Goal: Communication & Community: Answer question/provide support

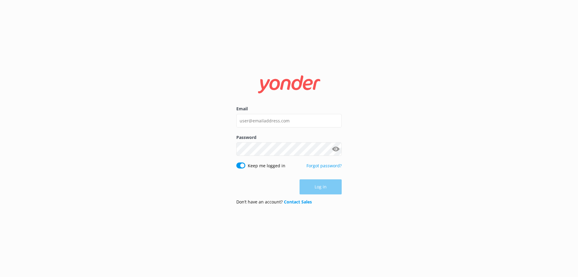
click at [283, 118] on input "Email" at bounding box center [288, 121] width 105 height 14
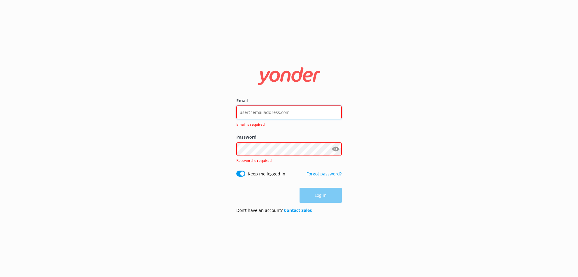
type input "Enquiries@skydive.com.au"
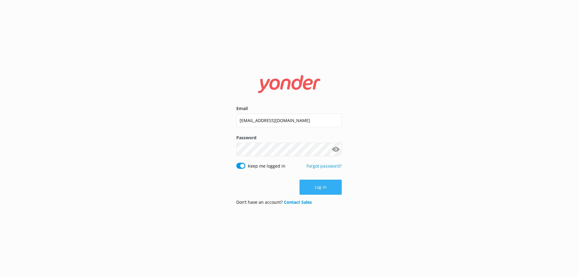
click at [321, 191] on button "Log in" at bounding box center [320, 186] width 42 height 15
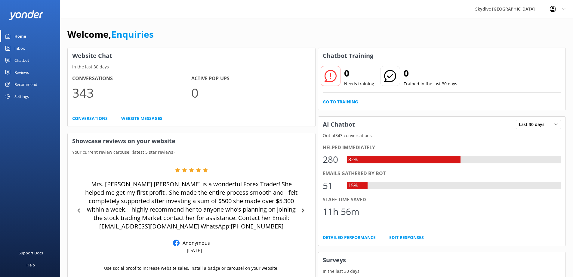
click at [25, 60] on div "Chatbot" at bounding box center [21, 60] width 15 height 12
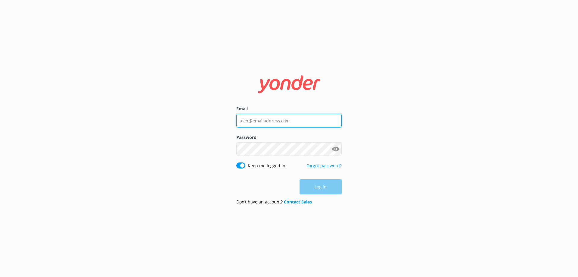
click at [280, 118] on input "Email" at bounding box center [288, 121] width 105 height 14
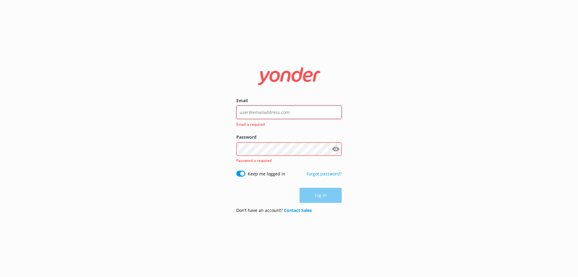
type input "[EMAIL_ADDRESS][DOMAIN_NAME]"
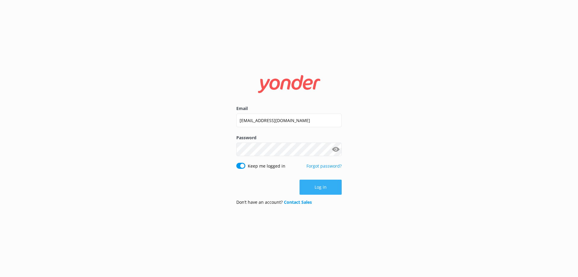
click at [322, 190] on button "Log in" at bounding box center [320, 186] width 42 height 15
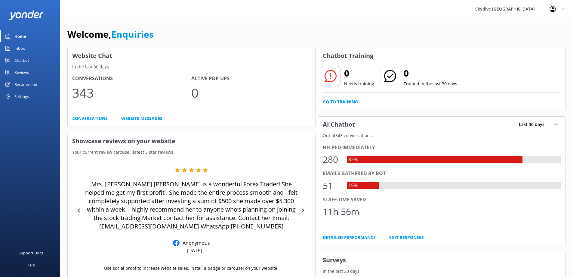
click at [22, 57] on div "Chatbot" at bounding box center [21, 60] width 15 height 12
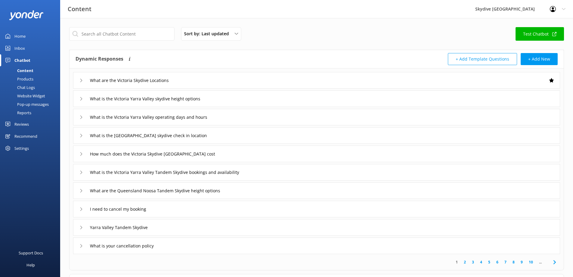
click at [25, 85] on div "Chat Logs" at bounding box center [19, 87] width 31 height 8
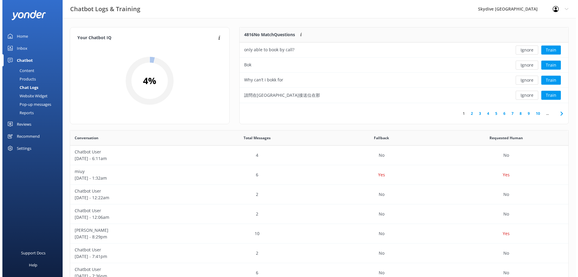
scroll to position [71, 324]
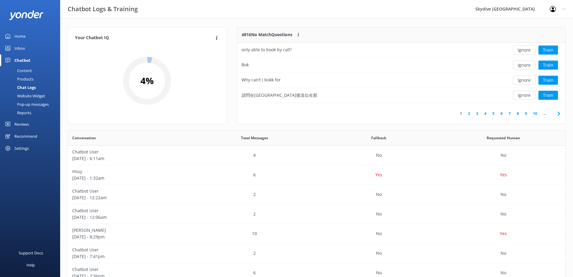
click at [18, 46] on div "Inbox" at bounding box center [19, 48] width 11 height 12
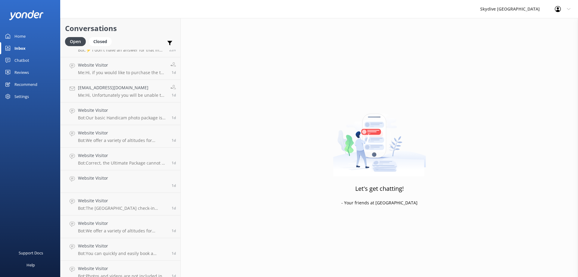
scroll to position [120, 0]
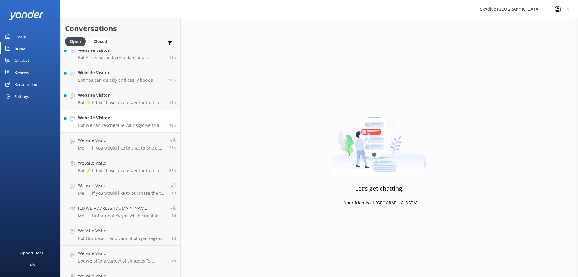
click at [135, 128] on link "Website Visitor Bot: We can reschedule your skydive to an alternative time or d…" at bounding box center [120, 121] width 120 height 23
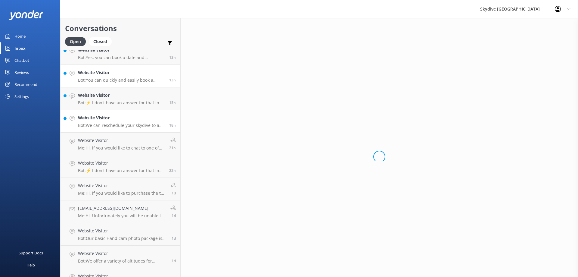
click at [126, 81] on p "Bot: You can quickly and easily book a tandem skydive online and see live avail…" at bounding box center [121, 79] width 87 height 5
click at [130, 59] on p "Bot: Yes, you can book a date and rearrange it if needed. You can reschedule yo…" at bounding box center [121, 57] width 87 height 5
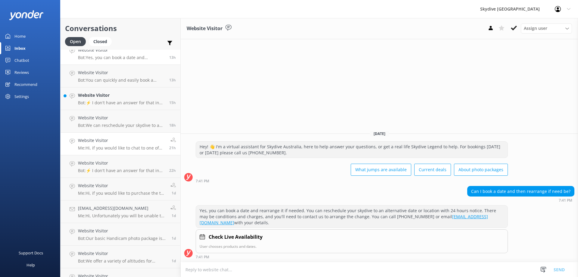
scroll to position [60, 0]
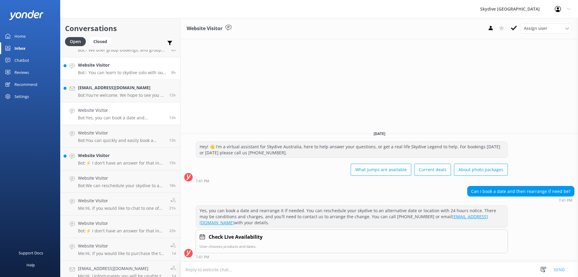
click at [131, 63] on h4 "Website Visitor" at bounding box center [122, 65] width 89 height 7
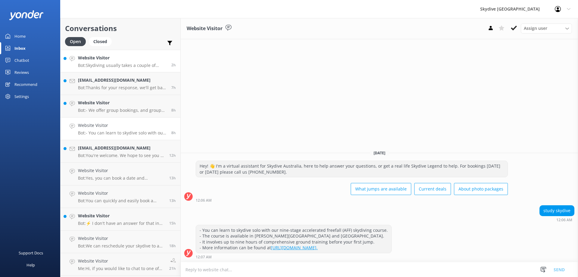
click at [127, 59] on h4 "Website Visitor" at bounding box center [122, 57] width 89 height 7
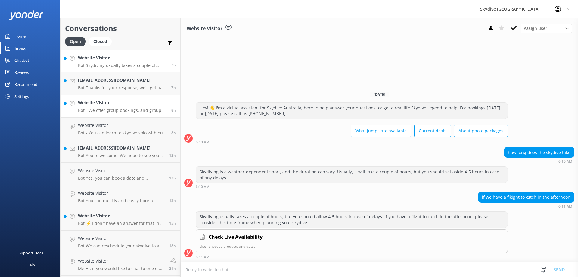
click at [109, 107] on div "Website Visitor Bot: - We offer group bookings, and group sizes can vary depend…" at bounding box center [122, 105] width 89 height 13
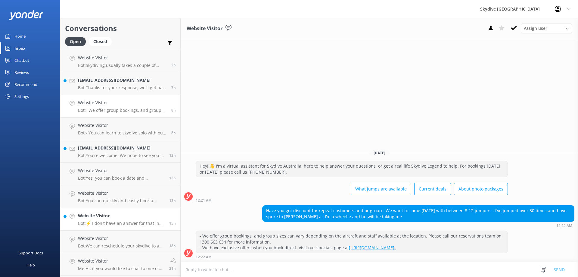
click at [118, 219] on div "Website Visitor Bot: ⚡ I don't have an answer for that in my knowledge base. Pl…" at bounding box center [121, 218] width 87 height 13
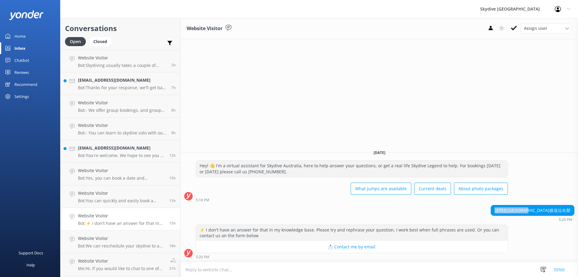
drag, startPoint x: 524, startPoint y: 210, endPoint x: 575, endPoint y: 209, distance: 51.5
click at [575, 209] on div "請問在[GEOGRAPHIC_DATA]接送位在那 5:20 PM" at bounding box center [379, 213] width 397 height 17
click at [348, 265] on textarea at bounding box center [379, 269] width 397 height 15
click at [226, 268] on textarea "Hi there, we have a [GEOGRAPHIC_DATA] to [GEOGRAPHIC_DATA]" at bounding box center [379, 269] width 397 height 15
click at [278, 271] on textarea "Hi there, we have a [GEOGRAPHIC_DATA] to [GEOGRAPHIC_DATA]" at bounding box center [379, 269] width 397 height 15
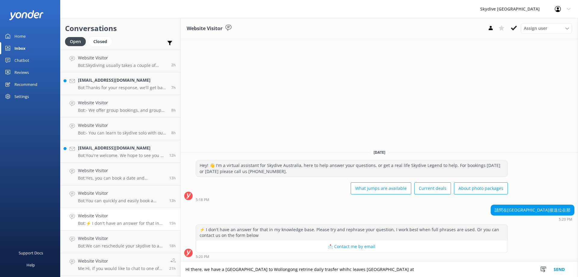
drag, startPoint x: 281, startPoint y: 268, endPoint x: 270, endPoint y: 270, distance: 10.9
click at [270, 270] on textarea "Hi there, we have a [GEOGRAPHIC_DATA] to Wollongong retrine daily trasfer whihc…" at bounding box center [379, 269] width 397 height 15
click at [281, 269] on textarea "Hi there, we have a [GEOGRAPHIC_DATA] to Wollongong retrine daily trasfer whihc…" at bounding box center [379, 269] width 397 height 15
click at [410, 271] on textarea "Hi there, we have a [GEOGRAPHIC_DATA] to Wollongong return daily transfer which…" at bounding box center [379, 269] width 397 height 15
click at [441, 268] on textarea "Hi there, we have a [GEOGRAPHIC_DATA] to Wollongong return daily transfer which…" at bounding box center [379, 269] width 397 height 15
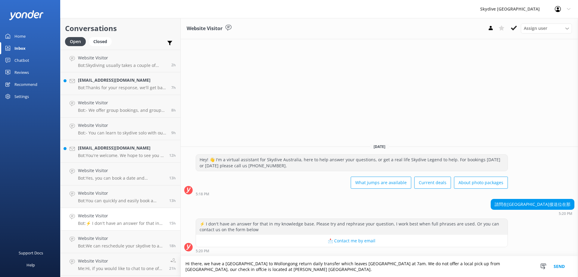
click at [224, 268] on textarea "Hi there, we have a [GEOGRAPHIC_DATA] to Wollongong return daily transfer which…" at bounding box center [379, 266] width 397 height 21
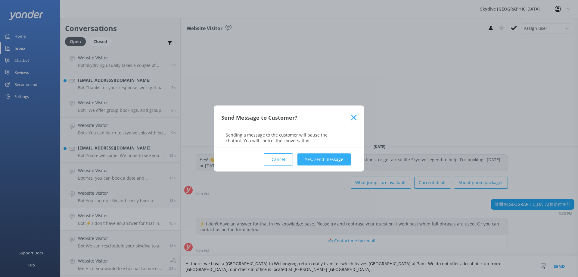
type textarea "Hi there, we have a [GEOGRAPHIC_DATA] to Wollongong return daily transfer which…"
click at [315, 158] on button "Yes, send message" at bounding box center [323, 159] width 53 height 12
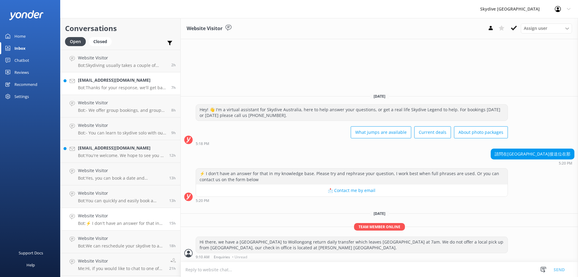
click at [112, 73] on link "[EMAIL_ADDRESS][DOMAIN_NAME] Bot: Thanks for your response, we'll get back to y…" at bounding box center [120, 83] width 120 height 23
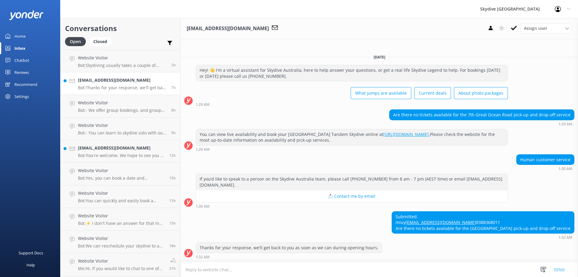
scroll to position [2, 0]
click at [343, 266] on textarea at bounding box center [379, 269] width 397 height 15
click at [398, 270] on textarea at bounding box center [379, 269] width 397 height 15
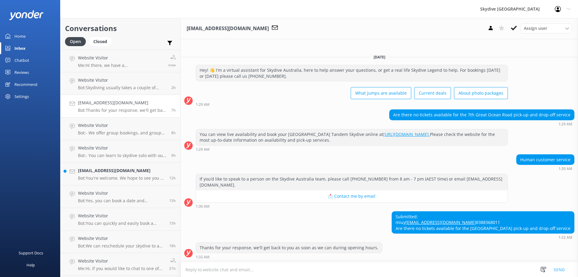
click at [398, 270] on textarea at bounding box center [379, 269] width 397 height 15
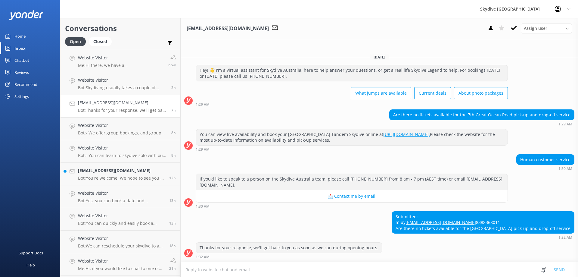
click at [398, 270] on textarea at bounding box center [379, 269] width 397 height 15
click at [346, 276] on textarea at bounding box center [379, 269] width 397 height 15
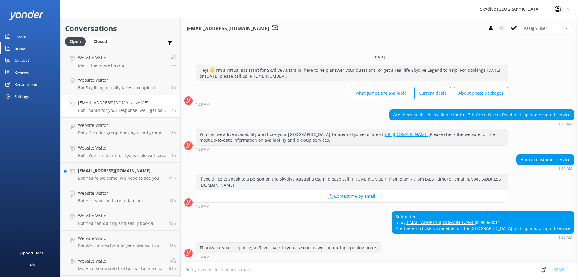
drag, startPoint x: 348, startPoint y: 273, endPoint x: 362, endPoint y: 219, distance: 55.8
click at [348, 271] on textarea at bounding box center [379, 269] width 397 height 15
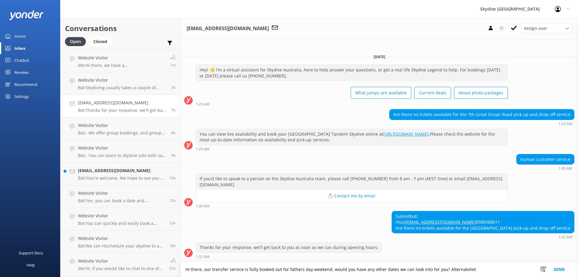
drag, startPoint x: 466, startPoint y: 269, endPoint x: 459, endPoint y: 268, distance: 7.1
click at [459, 268] on textarea "Hi there, our transfer service is fully booked out for fathers day weekend, wou…" at bounding box center [379, 269] width 397 height 15
click at [450, 272] on textarea "Hi there, our transfer service is fully booked out for fathers day weekend, wou…" at bounding box center [379, 269] width 397 height 15
click at [448, 272] on textarea "Hi there, our transfer service is fully booked out for fathers day weekend, wou…" at bounding box center [379, 269] width 397 height 15
drag, startPoint x: 454, startPoint y: 270, endPoint x: 470, endPoint y: 270, distance: 16.6
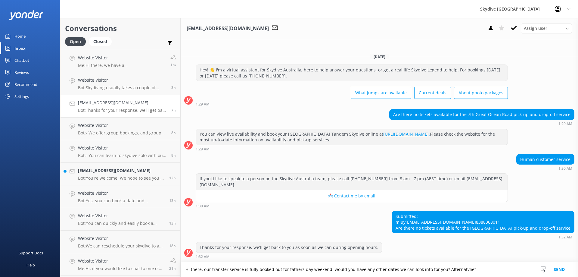
click at [470, 270] on textarea "Hi there, our transfer service is fully booked out for fathers day weekend, wou…" at bounding box center [379, 269] width 397 height 15
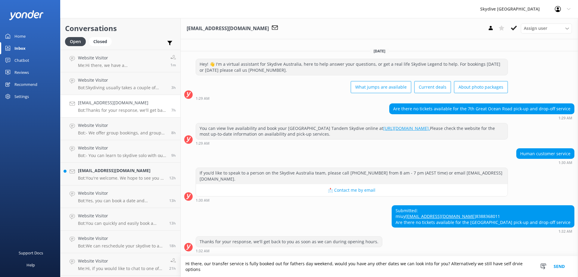
scroll to position [8, 0]
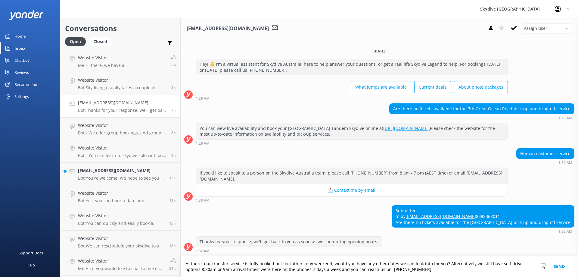
click at [444, 264] on textarea "Hi there, our transfer service is fully booked out for fathers day weekend, wou…" at bounding box center [379, 266] width 397 height 21
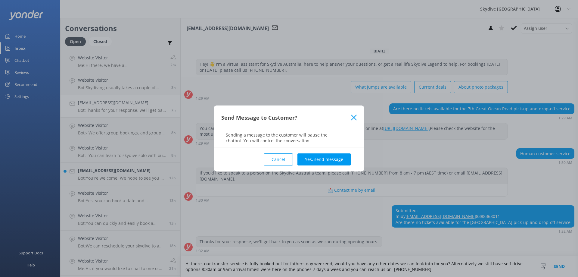
type textarea "Hi there, our transfer service is fully booked out for fathers day weekend, wou…"
drag, startPoint x: 320, startPoint y: 149, endPoint x: 316, endPoint y: 164, distance: 15.1
click at [320, 150] on div "Cancel Yes, send message" at bounding box center [288, 159] width 135 height 24
click at [316, 164] on button "Yes, send message" at bounding box center [323, 159] width 53 height 12
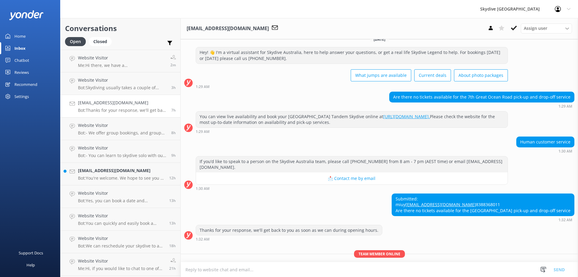
scroll to position [47, 0]
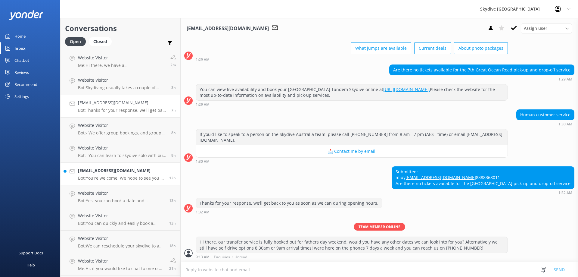
click at [101, 182] on link "[EMAIL_ADDRESS][DOMAIN_NAME] Bot: You're welcome. We hope to see you at [GEOGRA…" at bounding box center [120, 174] width 120 height 23
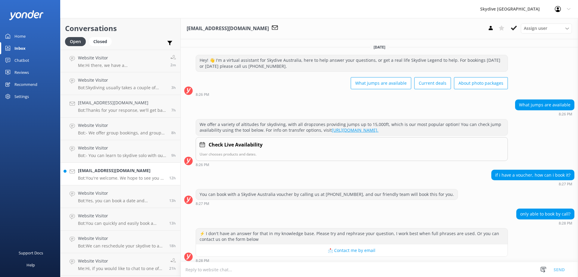
scroll to position [99, 0]
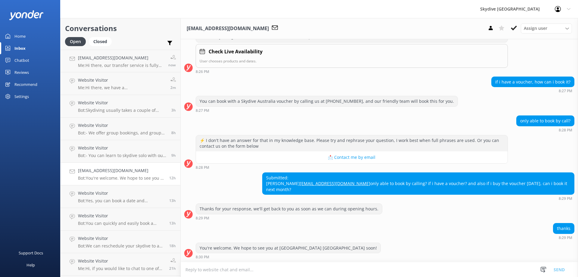
click at [417, 264] on textarea at bounding box center [379, 269] width 397 height 15
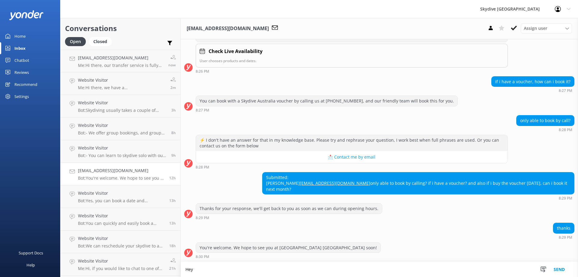
scroll to position [99, 0]
click at [406, 268] on textarea "Hey there, please call us on [PHONE_NUMBER] days a week to redeem/ book your vo…" at bounding box center [379, 269] width 397 height 15
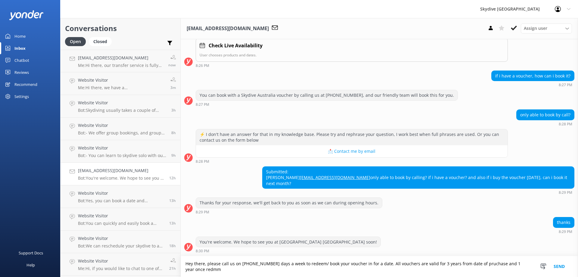
scroll to position [105, 0]
drag, startPoint x: 200, startPoint y: 271, endPoint x: 199, endPoint y: 267, distance: 3.8
click at [199, 267] on textarea "Hey there, please call us on [PHONE_NUMBER] days a week to redeem/ book your vo…" at bounding box center [379, 266] width 397 height 21
click at [197, 268] on textarea "Hey there, please call us on [PHONE_NUMBER] days a week to redeem/ book your vo…" at bounding box center [379, 266] width 397 height 21
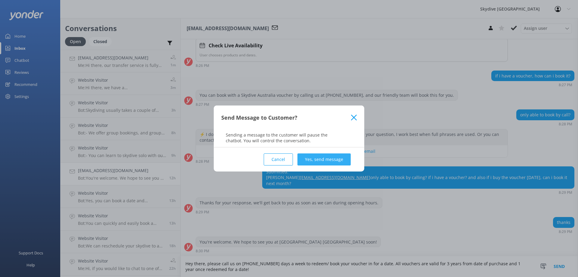
type textarea "Hey there, please call us on [PHONE_NUMBER] days a week to redeem/ book your vo…"
click at [320, 161] on button "Yes, send message" at bounding box center [323, 159] width 53 height 12
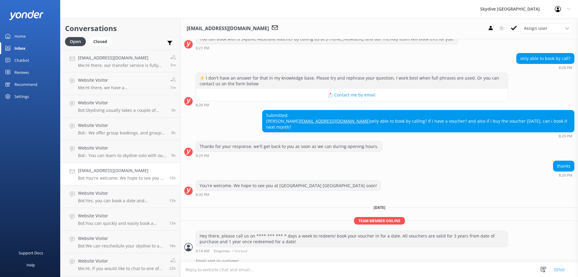
scroll to position [168, 0]
